Goal: Task Accomplishment & Management: Manage account settings

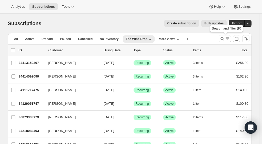
click at [225, 37] on icon "Search and filter results" at bounding box center [222, 38] width 5 height 5
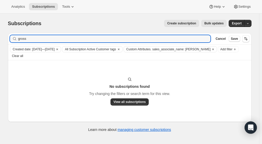
click at [31, 36] on input "gross" at bounding box center [114, 38] width 193 height 7
type input "gro"
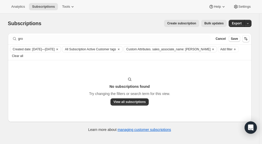
click at [23, 54] on span "Clear all" at bounding box center [17, 56] width 11 height 4
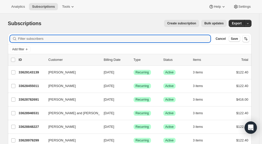
click at [46, 39] on input "Filter subscribers" at bounding box center [114, 38] width 193 height 7
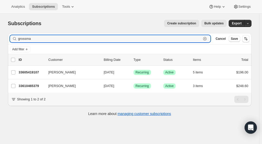
type input "grossma"
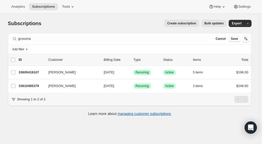
click at [30, 71] on p "33605419107" at bounding box center [32, 72] width 26 height 5
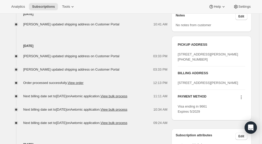
scroll to position [215, 0]
click at [103, 70] on span "Dale Grossman updated shipping address on Customer Portal" at bounding box center [71, 69] width 96 height 4
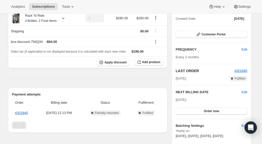
scroll to position [0, 0]
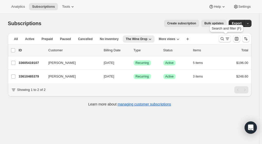
click at [226, 40] on icon "Search and filter results" at bounding box center [227, 38] width 5 height 5
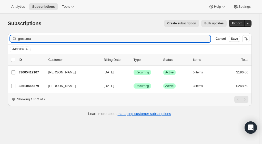
drag, startPoint x: 39, startPoint y: 40, endPoint x: 13, endPoint y: 40, distance: 25.6
click at [13, 40] on div "grossma Clear" at bounding box center [110, 38] width 201 height 7
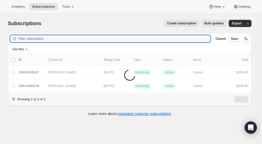
click at [24, 48] on span "Add filter" at bounding box center [18, 49] width 12 height 4
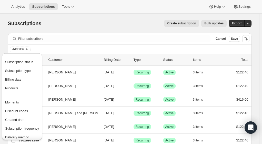
click at [26, 62] on span "Subscription status" at bounding box center [19, 62] width 28 height 4
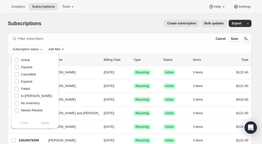
click at [25, 60] on span "Active" at bounding box center [25, 60] width 9 height 4
click at [19, 60] on input "Active" at bounding box center [17, 60] width 4 height 4
checkbox input "true"
click at [47, 124] on span "Apply" at bounding box center [45, 122] width 8 height 5
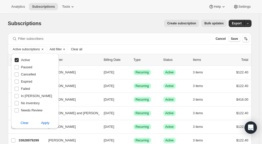
click at [85, 24] on div "Create subscription Bulk updates" at bounding box center [136, 23] width 179 height 7
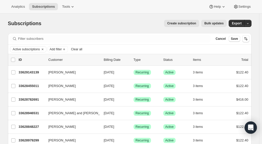
click at [61, 51] on button "Add filter" at bounding box center [57, 49] width 21 height 6
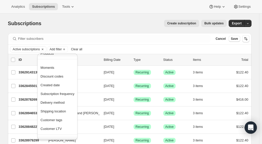
scroll to position [29, 0]
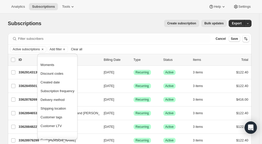
click at [51, 82] on span "Created date" at bounding box center [50, 82] width 19 height 4
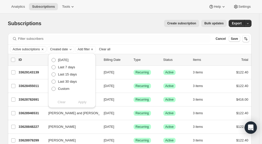
click at [54, 88] on span at bounding box center [54, 89] width 4 height 4
click at [52, 87] on input "Custom" at bounding box center [52, 87] width 0 height 0
radio input "true"
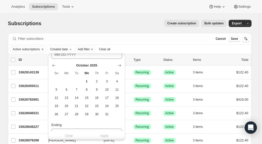
scroll to position [57, 0]
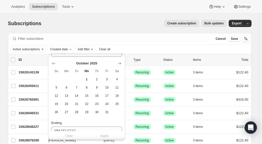
click at [50, 63] on div "October 2025 Su Mo Tu We Th Fr Sa 1 2 3 4 5 6 7 8 9 10 11 12 13 14 15 16 17 18 …" at bounding box center [84, 86] width 75 height 59
click at [53, 63] on icon "Show previous month, September 2025" at bounding box center [53, 63] width 3 height 3
click at [66, 78] on span "1" at bounding box center [67, 79] width 6 height 4
type input "09-01-2025"
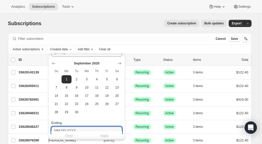
click at [80, 129] on input "Ending" at bounding box center [86, 130] width 71 height 8
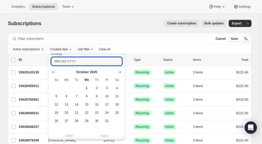
scroll to position [131, 0]
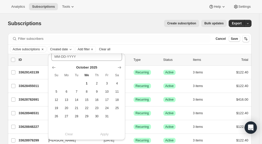
click at [52, 66] on icon "Show previous month, September 2025" at bounding box center [53, 67] width 5 height 5
click at [77, 113] on button "30" at bounding box center [77, 116] width 10 height 8
type input "09-30-2025"
click at [102, 134] on span "Apply" at bounding box center [104, 134] width 8 height 5
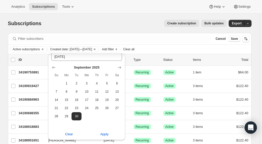
click at [79, 32] on div "Subscriptions. This page is ready Subscriptions Create subscription Bulk update…" at bounding box center [130, 23] width 244 height 19
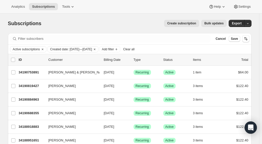
click at [114, 50] on span "Add filter" at bounding box center [108, 49] width 12 height 4
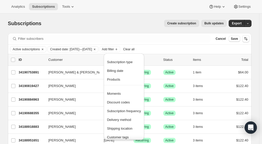
click at [119, 136] on span "Customer tags" at bounding box center [118, 137] width 22 height 4
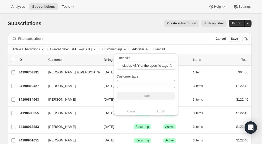
click at [140, 66] on select "Includes ANY of the specific tags Includes ALL of the specific tags Includes ON…" at bounding box center [146, 66] width 59 height 8
select select "all"
click at [117, 62] on select "Includes ANY of the specific tags Includes ALL of the specific tags Includes ON…" at bounding box center [146, 66] width 59 height 8
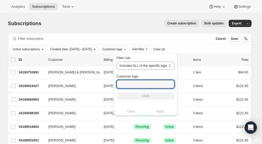
click at [143, 85] on input "Customer tags" at bounding box center [146, 84] width 58 height 8
type input "sales_associate_name"
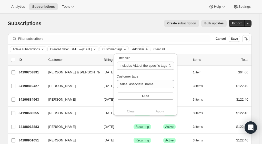
click at [144, 96] on span "+Add" at bounding box center [146, 96] width 8 height 4
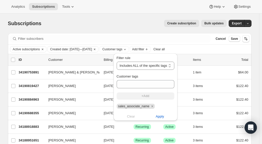
click at [158, 118] on span "Apply" at bounding box center [160, 116] width 8 height 5
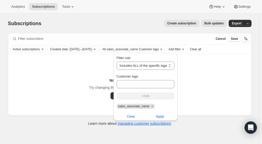
click at [142, 106] on span "sales_associate_name" at bounding box center [133, 106] width 31 height 4
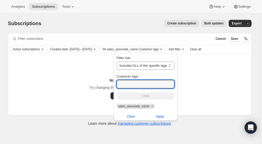
click at [138, 83] on input "Customer tags" at bounding box center [146, 84] width 58 height 8
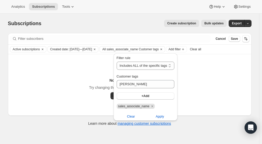
click at [159, 117] on span "Apply" at bounding box center [160, 116] width 8 height 5
click at [151, 106] on icon "Remove sales_associate_name" at bounding box center [152, 106] width 2 height 2
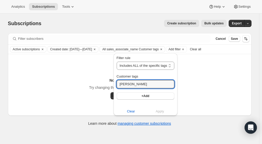
click at [132, 82] on input "scott v" at bounding box center [146, 84] width 58 height 8
type input "sales_associate_scottv"
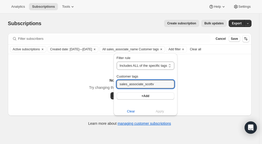
click at [158, 97] on button "+Add" at bounding box center [146, 95] width 58 height 7
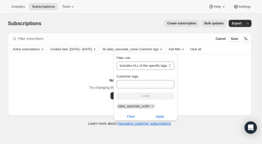
click at [163, 120] on button "Apply" at bounding box center [159, 116] width 35 height 8
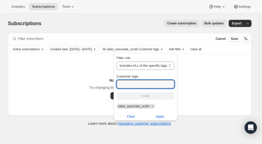
click at [148, 83] on input "Customer tags" at bounding box center [146, 84] width 58 height 8
type input "subscription active"
click at [160, 96] on button "+Add" at bounding box center [146, 95] width 58 height 7
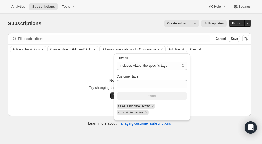
click at [172, 120] on span "Apply" at bounding box center [169, 122] width 8 height 5
click at [150, 105] on icon "Remove sales_associate_scottv" at bounding box center [152, 106] width 5 height 5
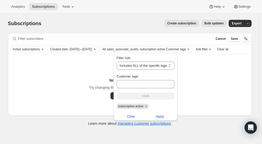
click at [159, 116] on span "Apply" at bounding box center [160, 116] width 8 height 5
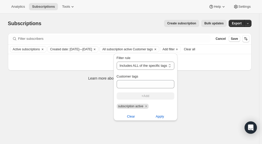
click at [146, 106] on icon "Remove subscription active" at bounding box center [146, 106] width 5 height 5
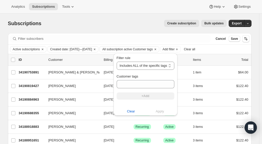
click at [169, 68] on select "Includes ANY of the specific tags Includes ALL of the specific tags Includes ON…" at bounding box center [146, 66] width 58 height 8
click at [117, 62] on select "Includes ANY of the specific tags Includes ALL of the specific tags Includes ON…" at bounding box center [146, 66] width 58 height 8
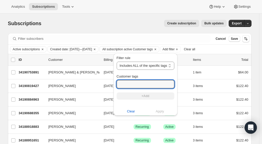
click at [142, 84] on input "Customer tags" at bounding box center [146, 84] width 58 height 8
type input "sales_associate_name"
click at [160, 94] on button "+Add" at bounding box center [146, 95] width 58 height 7
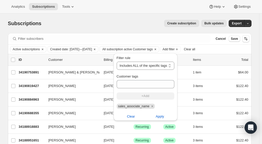
click at [161, 120] on button "Apply" at bounding box center [159, 116] width 35 height 8
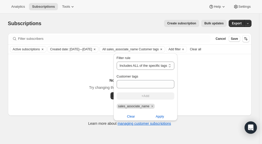
click at [168, 66] on select "Includes ANY of the specific tags Includes ALL of the specific tags Includes ON…" at bounding box center [146, 66] width 58 height 8
click at [117, 62] on select "Includes ANY of the specific tags Includes ALL of the specific tags Includes ON…" at bounding box center [146, 66] width 58 height 8
click at [162, 117] on span "Apply" at bounding box center [160, 116] width 8 height 5
click at [152, 66] on select "Includes ANY of the specific tags Includes ALL of the specific tags Includes ON…" at bounding box center [146, 66] width 59 height 8
select select "all"
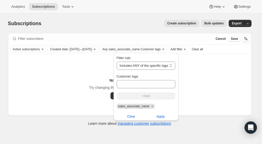
click at [117, 62] on select "Includes ANY of the specific tags Includes ALL of the specific tags Includes ON…" at bounding box center [146, 66] width 59 height 8
click at [144, 108] on span "sales_associate_name" at bounding box center [133, 106] width 31 height 4
click at [150, 106] on icon "Remove sales_associate_name" at bounding box center [152, 106] width 5 height 5
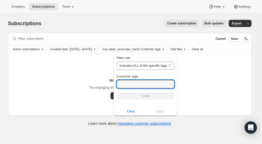
click at [142, 84] on input "Customer tags" at bounding box center [146, 84] width 58 height 8
type input "sales_associate_scottv"
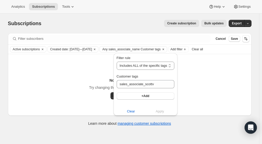
click at [158, 97] on button "+Add" at bounding box center [146, 95] width 58 height 7
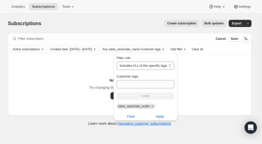
click at [160, 117] on span "Apply" at bounding box center [160, 116] width 8 height 5
click at [151, 106] on icon "Remove sales_associate_scottv" at bounding box center [152, 106] width 5 height 5
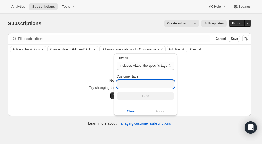
click at [138, 83] on input "Customer tags" at bounding box center [146, 84] width 58 height 8
type input "sales_associate_name_scott"
click at [170, 93] on button "+Add" at bounding box center [146, 95] width 58 height 7
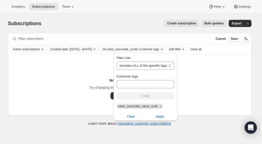
click at [164, 118] on button "Apply" at bounding box center [159, 116] width 35 height 8
click at [129, 118] on span "Clear" at bounding box center [131, 116] width 8 height 5
select select "any"
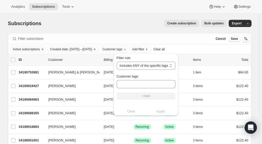
click at [195, 48] on div "Active subscriptions Created date: Sep 1, 2025—Sep 30, 2025 Customer tags Add f…" at bounding box center [130, 49] width 240 height 6
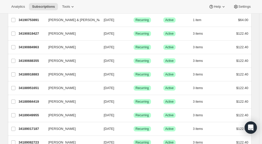
scroll to position [0, 0]
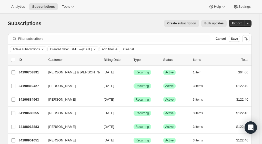
click at [242, 24] on span "Export" at bounding box center [237, 23] width 10 height 4
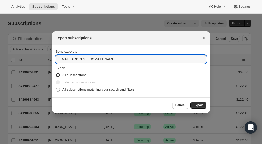
click at [62, 59] on input "winery@cliffamily.com" at bounding box center [131, 59] width 151 height 8
type input "jglosier@cliffamily.com"
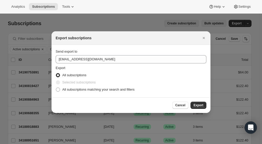
click at [128, 90] on span "All subscriptions matching your search and filters" at bounding box center [98, 89] width 72 height 4
click at [56, 88] on input "All subscriptions matching your search and filters" at bounding box center [56, 87] width 0 height 0
radio input "true"
click at [201, 105] on span "Export" at bounding box center [199, 105] width 10 height 4
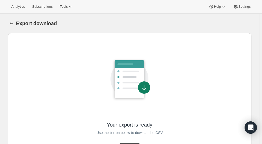
scroll to position [23, 0]
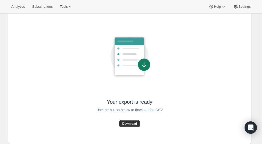
click at [135, 123] on span "Download" at bounding box center [129, 124] width 15 height 4
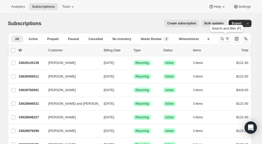
click at [223, 38] on icon "Search and filter results" at bounding box center [222, 38] width 5 height 5
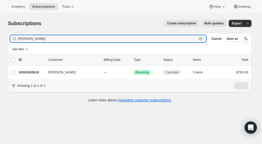
type input "michael lew"
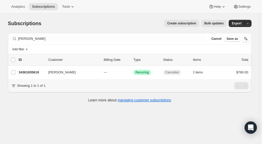
click at [35, 72] on p "34361835619" at bounding box center [32, 72] width 26 height 5
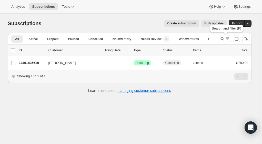
click at [225, 39] on icon "Search and filter results" at bounding box center [222, 38] width 5 height 5
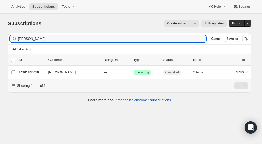
drag, startPoint x: 117, startPoint y: 39, endPoint x: 2, endPoint y: 39, distance: 115.1
click at [2, 39] on div "Subscriptions. This page is ready Subscriptions Create subscription Bulk update…" at bounding box center [129, 86] width 259 height 144
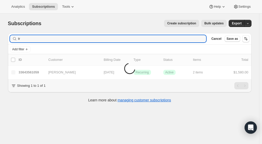
type input "t"
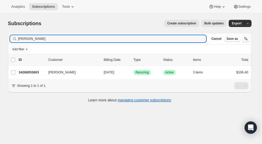
type input "bobo"
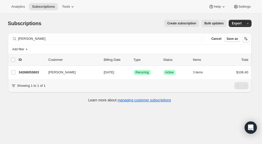
click at [33, 73] on p "34268053603" at bounding box center [32, 72] width 26 height 5
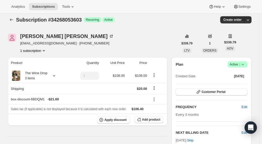
scroll to position [4, 0]
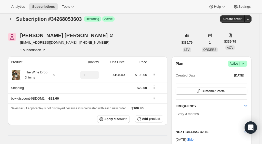
click at [216, 92] on span "Customer Portal" at bounding box center [214, 91] width 24 height 4
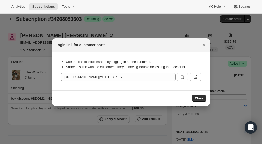
click at [199, 77] on button ":rcq:" at bounding box center [195, 77] width 11 height 8
click at [205, 45] on icon "Close" at bounding box center [203, 44] width 5 height 5
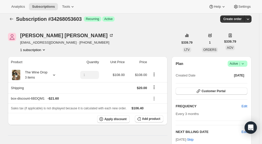
click at [35, 38] on div "Tracy bobo" at bounding box center [67, 35] width 94 height 5
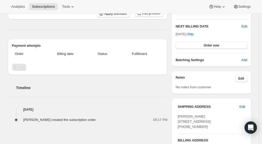
scroll to position [0, 0]
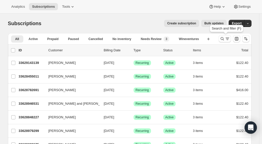
click at [223, 39] on icon "Search and filter results" at bounding box center [222, 38] width 5 height 5
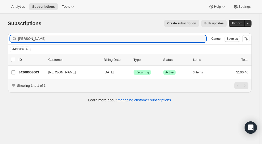
type input "tracey bo"
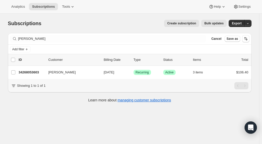
click at [37, 73] on p "34268053603" at bounding box center [32, 72] width 26 height 5
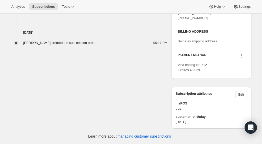
scroll to position [227, 0]
click at [242, 93] on span "Edit" at bounding box center [241, 95] width 6 height 4
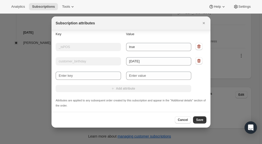
scroll to position [0, 0]
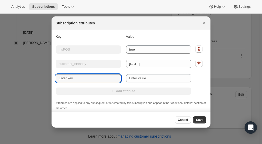
click at [90, 78] on input "New key" at bounding box center [88, 78] width 65 height 8
type input "sales_associate_name"
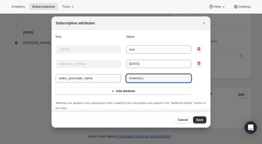
type input "America L"
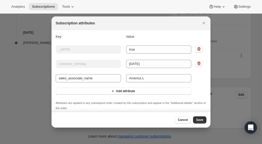
click at [128, 89] on span "Add attribute" at bounding box center [125, 91] width 19 height 4
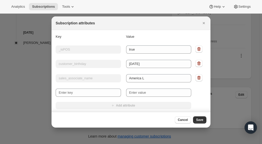
click at [203, 119] on button "Save" at bounding box center [199, 119] width 13 height 7
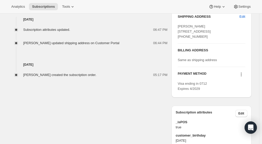
scroll to position [264, 0]
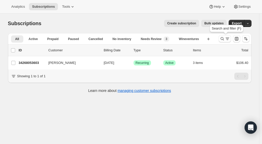
click at [224, 36] on icon "Search and filter results" at bounding box center [222, 38] width 5 height 5
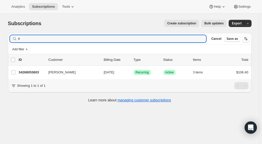
type input "t"
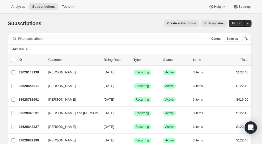
click at [62, 142] on span "[PERSON_NAME]" at bounding box center [61, 140] width 27 height 5
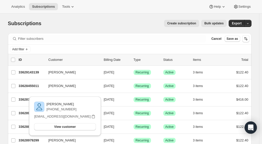
click at [62, 138] on span "Stephanie Moffett" at bounding box center [61, 140] width 27 height 5
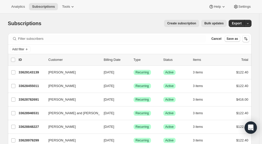
click at [31, 139] on p "33628979299" at bounding box center [32, 140] width 26 height 5
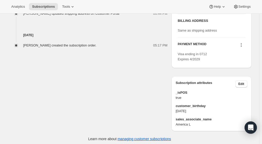
scroll to position [241, 0]
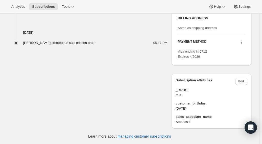
click at [246, 83] on button "Edit" at bounding box center [241, 81] width 12 height 7
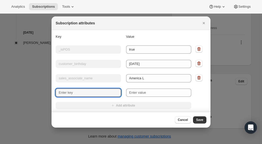
click at [93, 92] on input "New key" at bounding box center [88, 92] width 65 height 8
click at [93, 92] on input "sa" at bounding box center [88, 92] width 65 height 8
type input "sales_associate"
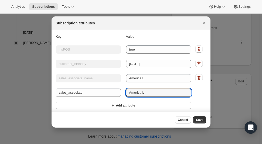
type input "America L"
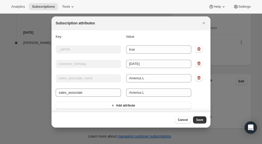
click at [200, 122] on button "Save" at bounding box center [199, 119] width 13 height 7
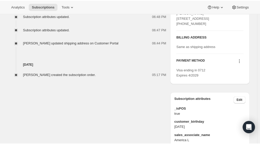
scroll to position [277, 0]
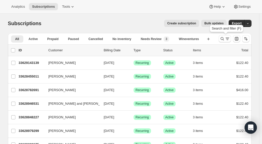
click at [226, 37] on icon "Search and filter results" at bounding box center [227, 38] width 5 height 5
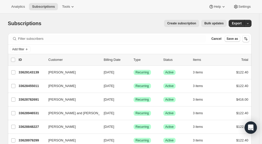
click at [26, 48] on icon "Add filter" at bounding box center [27, 49] width 4 height 4
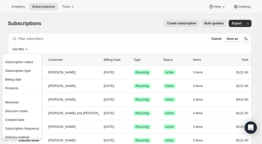
click at [26, 65] on button "Subscription status" at bounding box center [22, 62] width 37 height 8
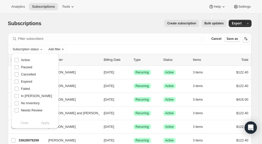
click at [26, 59] on span "Active" at bounding box center [25, 60] width 9 height 4
click at [19, 59] on input "Active" at bounding box center [17, 60] width 4 height 4
checkbox input "true"
click at [58, 48] on span "Add filter" at bounding box center [54, 49] width 12 height 4
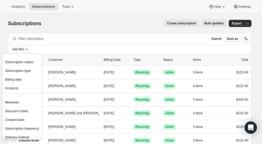
click at [19, 122] on span "Created date" at bounding box center [22, 119] width 34 height 5
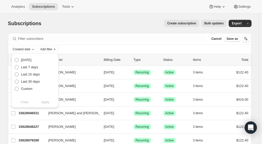
click at [20, 88] on label "Custom" at bounding box center [23, 88] width 18 height 7
click at [15, 87] on input "Custom" at bounding box center [15, 87] width 0 height 0
radio input "true"
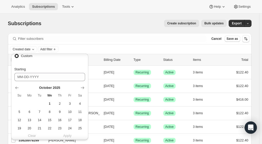
scroll to position [32, 0]
click at [15, 89] on icon "Show previous month, September 2025" at bounding box center [16, 88] width 5 height 5
click at [31, 105] on span "1" at bounding box center [29, 105] width 6 height 4
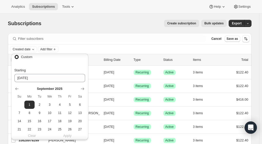
type input "09-01-2025"
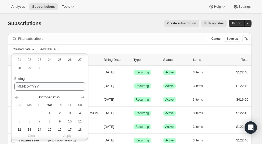
scroll to position [102, 0]
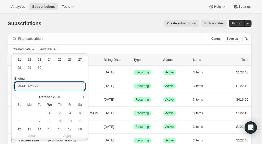
click at [48, 88] on input "Ending" at bounding box center [49, 86] width 71 height 8
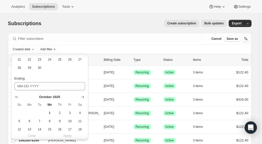
click at [15, 96] on icon "Show previous month, September 2025" at bounding box center [16, 96] width 5 height 5
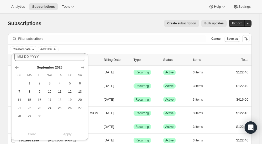
click at [41, 116] on span "30" at bounding box center [40, 116] width 6 height 4
type input "09-30-2025"
click at [73, 135] on button "Apply" at bounding box center [68, 134] width 42 height 8
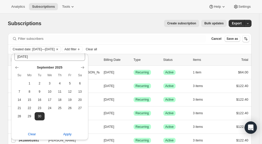
click at [140, 45] on div "Created date: Sep 1, 2025—Sep 30, 2025 Add filter Clear all" at bounding box center [130, 49] width 244 height 9
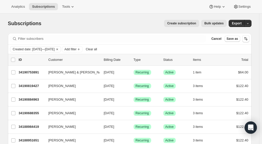
click at [83, 46] on button "Add filter" at bounding box center [72, 49] width 21 height 6
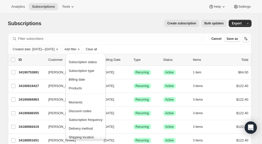
click at [122, 49] on div "Created date: Sep 1, 2025—Sep 30, 2025 Add filter Clear all" at bounding box center [130, 49] width 240 height 6
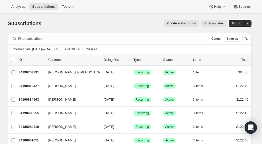
click at [76, 48] on span "Add filter" at bounding box center [70, 49] width 12 height 4
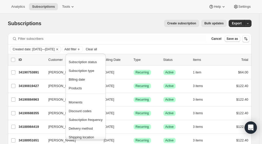
scroll to position [43, 0]
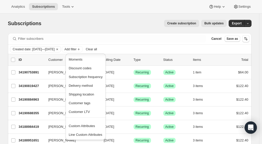
click at [87, 125] on span "Custom Attributes" at bounding box center [82, 126] width 26 height 4
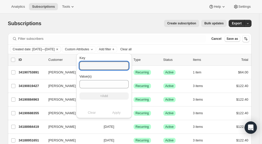
click at [92, 63] on input "Key" at bounding box center [103, 66] width 49 height 8
type input "sales_associate"
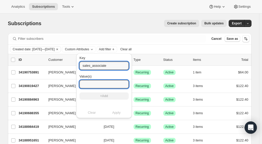
click at [92, 84] on input "Value(s)" at bounding box center [103, 84] width 49 height 8
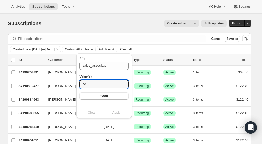
type input "s"
type input "america L"
click at [110, 96] on button "+Add" at bounding box center [103, 95] width 49 height 7
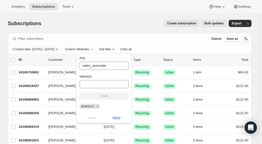
click at [117, 118] on button "Apply" at bounding box center [116, 118] width 31 height 8
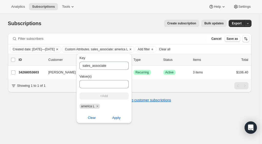
click at [49, 126] on div "Subscriptions. This page is ready Subscriptions Create subscription Bulk update…" at bounding box center [129, 86] width 259 height 144
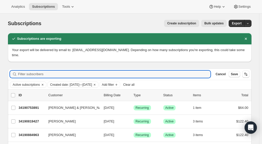
click at [40, 71] on input "Filter subscribers" at bounding box center [114, 74] width 193 height 7
click at [135, 83] on span "Clear all" at bounding box center [128, 85] width 11 height 4
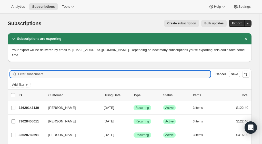
click at [42, 71] on input "Filter subscribers" at bounding box center [114, 74] width 193 height 7
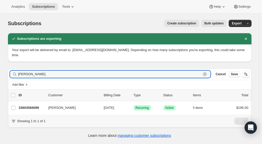
type input "[PERSON_NAME]"
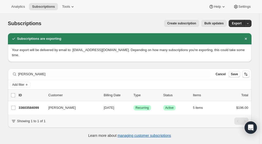
click at [27, 105] on p "33603584099" at bounding box center [32, 107] width 26 height 5
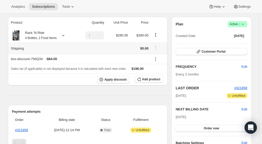
scroll to position [44, 0]
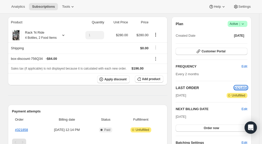
click at [245, 87] on span "#321858" at bounding box center [240, 88] width 13 height 4
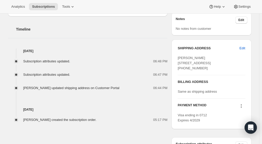
scroll to position [254, 0]
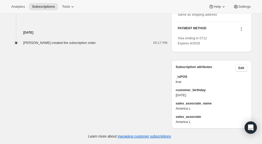
click at [241, 70] on button "Edit" at bounding box center [241, 67] width 12 height 7
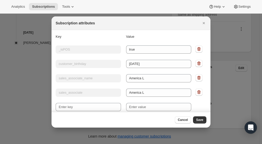
click at [196, 94] on icon ":r21:" at bounding box center [198, 92] width 5 height 5
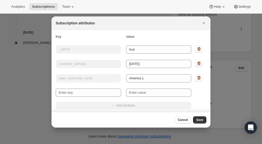
click at [200, 120] on span "Save" at bounding box center [199, 120] width 7 height 4
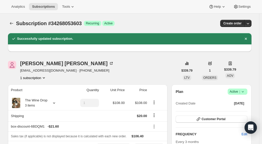
click at [14, 22] on icon "Subscriptions" at bounding box center [11, 23] width 5 height 5
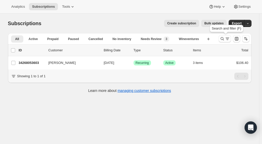
click at [225, 39] on icon "Search and filter results" at bounding box center [222, 38] width 5 height 5
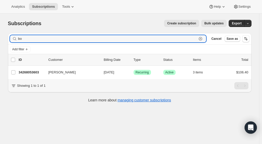
type input "b"
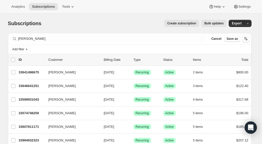
click at [18, 38] on div "[PERSON_NAME]" at bounding box center [108, 38] width 196 height 7
click at [19, 39] on div "[PERSON_NAME]" at bounding box center [108, 38] width 196 height 7
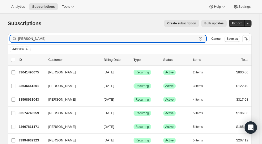
type input "[PERSON_NAME]"
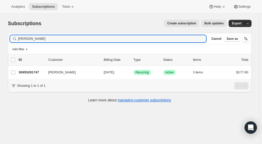
click at [27, 73] on p "36955291747" at bounding box center [32, 72] width 26 height 5
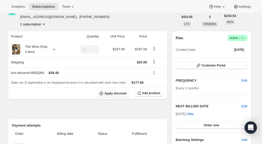
scroll to position [30, 0]
click at [235, 49] on span "Oct 1, 2025" at bounding box center [239, 49] width 10 height 4
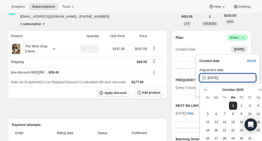
click at [227, 79] on input "10/1/2025" at bounding box center [232, 78] width 48 height 8
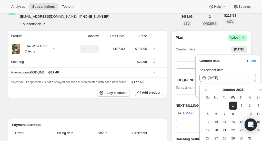
click at [206, 91] on icon "Show previous month, September 2025" at bounding box center [206, 89] width 5 height 5
click at [206, 123] on span "14" at bounding box center [208, 122] width 4 height 4
type input "9/14/2025"
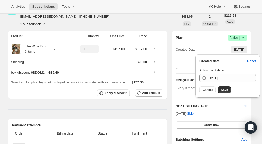
click at [223, 90] on span "Save" at bounding box center [224, 90] width 7 height 4
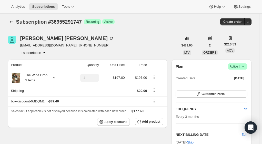
scroll to position [0, 0]
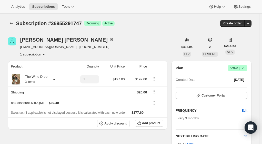
click at [12, 23] on icon "Subscriptions" at bounding box center [11, 23] width 3 height 3
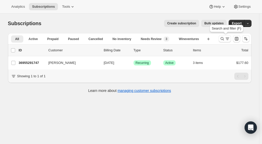
click at [224, 38] on icon "Search and filter results" at bounding box center [222, 38] width 3 height 3
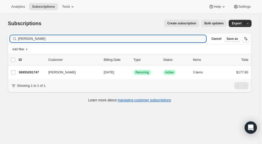
drag, startPoint x: 46, startPoint y: 39, endPoint x: -9, endPoint y: 38, distance: 55.4
click at [0, 38] on html "Analytics Subscriptions Tools Help Settings Skip to content Subscriptions. This…" at bounding box center [131, 72] width 262 height 144
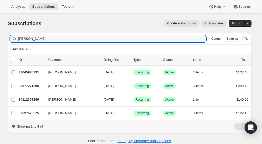
type input "renee stanton"
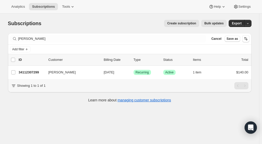
click at [29, 73] on p "34112307299" at bounding box center [32, 72] width 26 height 5
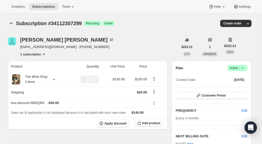
click at [15, 22] on button "Subscriptions" at bounding box center [11, 23] width 7 height 7
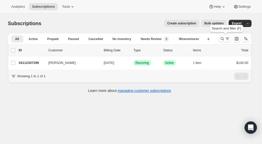
click at [224, 39] on icon "Search and filter results" at bounding box center [222, 38] width 5 height 5
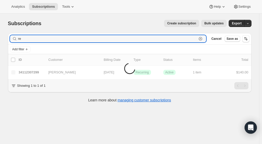
type input "r"
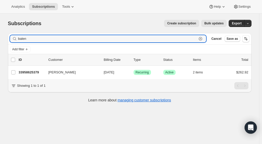
type input "balen"
click at [36, 72] on p "33958625379" at bounding box center [32, 72] width 26 height 5
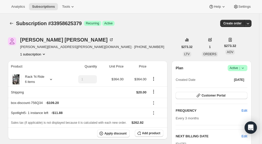
click at [14, 23] on icon "Subscriptions" at bounding box center [11, 23] width 5 height 5
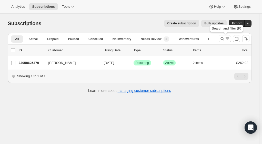
click at [224, 40] on icon "Search and filter results" at bounding box center [222, 38] width 3 height 3
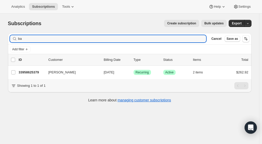
type input "b"
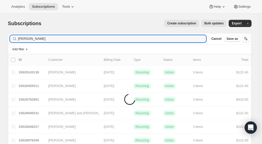
type input "sejal"
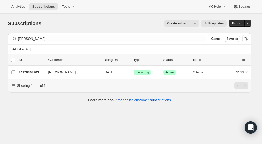
click at [27, 73] on p "34176303203" at bounding box center [32, 72] width 26 height 5
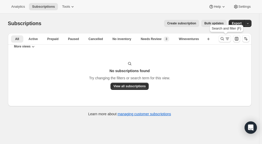
click at [227, 39] on icon "Search and filter results" at bounding box center [227, 38] width 5 height 5
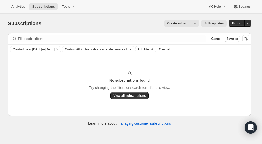
click at [128, 47] on span "Custom Attributes. sales_associate: america L" at bounding box center [96, 49] width 63 height 4
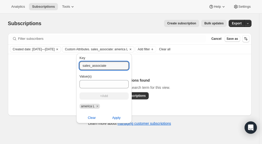
click at [106, 65] on input "sales_associate" at bounding box center [103, 66] width 49 height 8
type input "sales_associate_name"
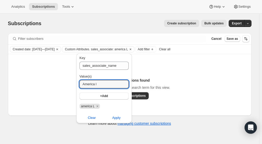
type input "America l"
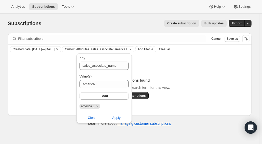
click at [116, 117] on span "Apply" at bounding box center [116, 117] width 8 height 5
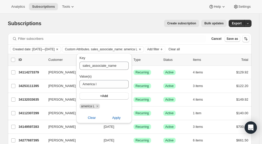
click at [120, 33] on div "Filter subscribers Cancel Save as" at bounding box center [130, 38] width 244 height 11
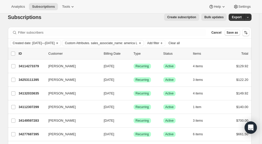
scroll to position [6, 0]
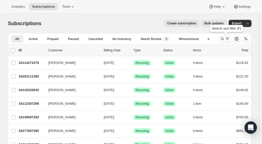
click at [224, 38] on icon "Search and filter results" at bounding box center [222, 38] width 5 height 5
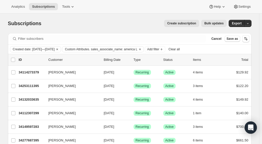
click at [136, 49] on span "Custom Attributes. sales_associate_name: america L" at bounding box center [101, 49] width 73 height 4
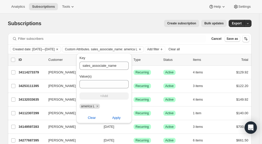
click at [97, 106] on icon "Remove america L" at bounding box center [97, 106] width 2 height 2
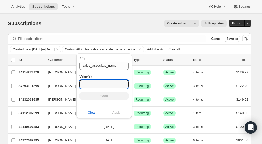
click at [96, 84] on input "Value(s)" at bounding box center [103, 84] width 49 height 8
type input "k"
type input "Keegan B"
click at [112, 99] on button "+Add" at bounding box center [103, 95] width 49 height 7
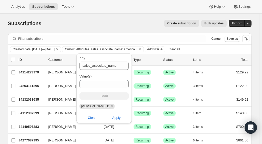
click at [118, 118] on button "Apply" at bounding box center [116, 118] width 31 height 8
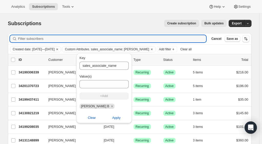
click at [120, 36] on input "Filter subscribers" at bounding box center [112, 38] width 188 height 7
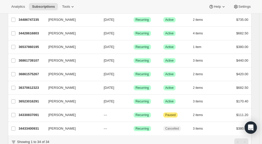
scroll to position [413, 0]
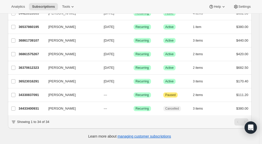
click at [92, 81] on icon "button" at bounding box center [91, 82] width 3 height 2
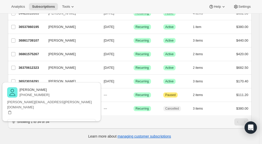
click at [92, 81] on icon "button" at bounding box center [91, 82] width 3 height 2
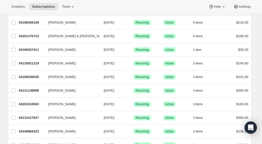
scroll to position [43, 0]
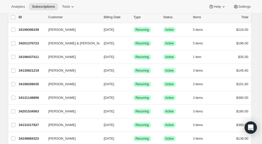
click at [61, 15] on p "Customer" at bounding box center [73, 17] width 51 height 5
click at [61, 18] on p "Customer" at bounding box center [73, 17] width 51 height 5
click at [62, 18] on p "Customer" at bounding box center [73, 17] width 51 height 5
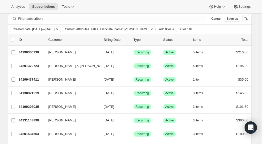
scroll to position [0, 0]
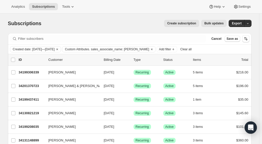
click at [140, 49] on span "Custom Attributes. sales_associate_name: Keegan B" at bounding box center [107, 49] width 84 height 4
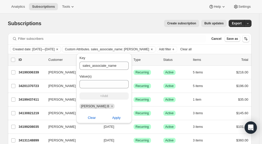
click at [110, 105] on icon "Remove Keegan B" at bounding box center [112, 106] width 5 height 5
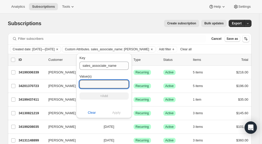
click at [95, 84] on input "Value(s)" at bounding box center [103, 84] width 49 height 8
type input "carlos v"
click at [109, 97] on button "+Add" at bounding box center [103, 95] width 49 height 7
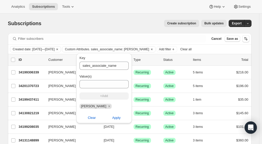
click at [116, 122] on button "Apply" at bounding box center [116, 118] width 31 height 8
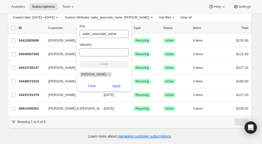
click at [117, 121] on div "Showing 1 to 6 of 6" at bounding box center [129, 121] width 237 height 7
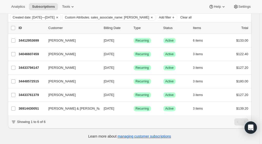
scroll to position [0, 0]
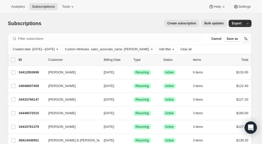
click at [150, 49] on icon "Clear" at bounding box center [152, 49] width 4 height 4
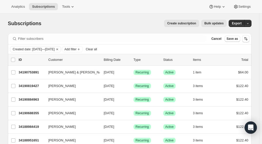
click at [81, 51] on icon "Add filter" at bounding box center [79, 49] width 4 height 4
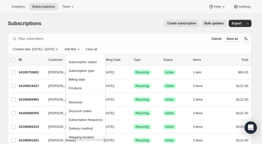
scroll to position [43, 0]
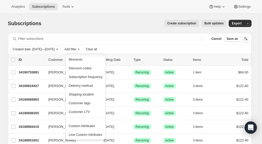
click at [89, 124] on span "Custom Attributes" at bounding box center [82, 126] width 26 height 4
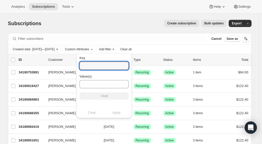
click at [107, 66] on input "Key" at bounding box center [103, 66] width 49 height 8
type input "sales_associate_name"
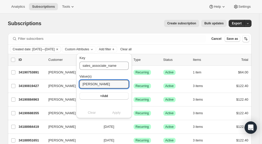
type input "janelle p"
click at [106, 97] on button "+Add" at bounding box center [103, 95] width 49 height 7
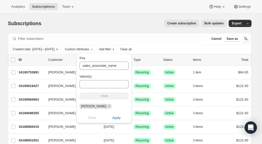
click at [113, 119] on span "Apply" at bounding box center [116, 117] width 8 height 5
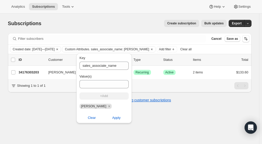
click at [63, 108] on div "Filter subscribers Cancel Save as Created date: Sep 1, 2025—Sep 30, 2025 Custom…" at bounding box center [130, 70] width 244 height 75
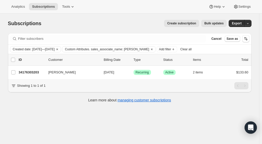
click at [131, 48] on span "Custom Attributes. sales_associate_name: janelle p" at bounding box center [107, 49] width 84 height 4
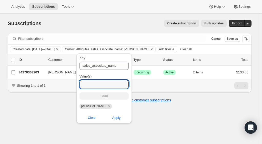
click at [103, 84] on input "Value(s)" at bounding box center [103, 84] width 49 height 8
type input "scott v"
click at [107, 96] on button "+Add" at bounding box center [103, 95] width 49 height 7
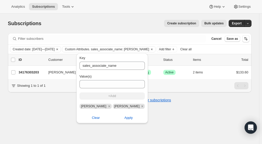
click at [107, 105] on icon "Remove janelle p" at bounding box center [109, 106] width 5 height 5
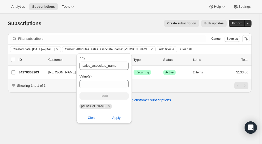
click at [115, 120] on span "Apply" at bounding box center [116, 117] width 8 height 5
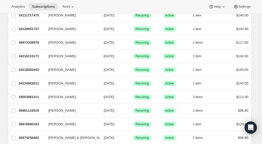
scroll to position [0, 0]
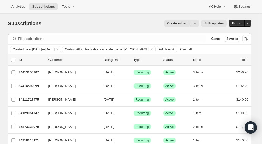
click at [131, 48] on span "Custom Attributes. sales_associate_name: scott v" at bounding box center [107, 49] width 84 height 4
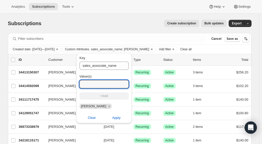
click at [103, 84] on input "Value(s)" at bounding box center [103, 84] width 49 height 8
type input "M"
type input "Maya P"
click at [110, 96] on button "+Add" at bounding box center [103, 95] width 49 height 7
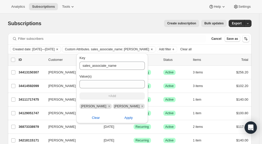
click at [108, 106] on icon "Remove scott v" at bounding box center [109, 106] width 2 height 2
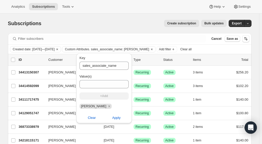
click at [115, 118] on span "Apply" at bounding box center [116, 117] width 8 height 5
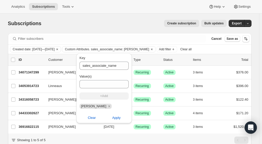
scroll to position [21, 0]
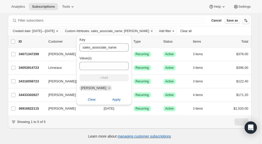
click at [138, 7] on div "Analytics Subscriptions Tools Help Settings" at bounding box center [131, 7] width 262 height 14
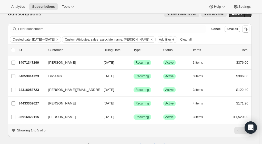
scroll to position [10, 0]
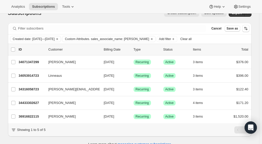
click at [32, 91] on p "34316058723" at bounding box center [32, 89] width 26 height 5
